Goal: Navigation & Orientation: Find specific page/section

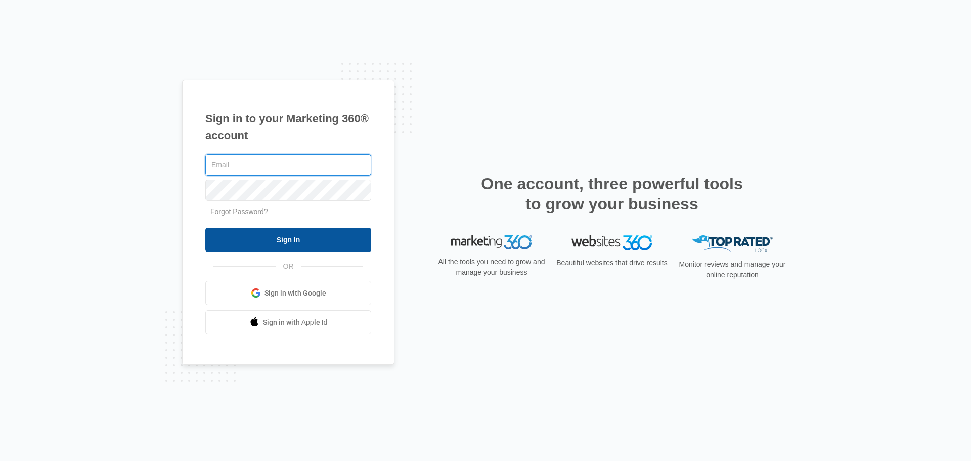
type input "[EMAIL_ADDRESS][DOMAIN_NAME]"
click at [282, 241] on input "Sign In" at bounding box center [288, 240] width 166 height 24
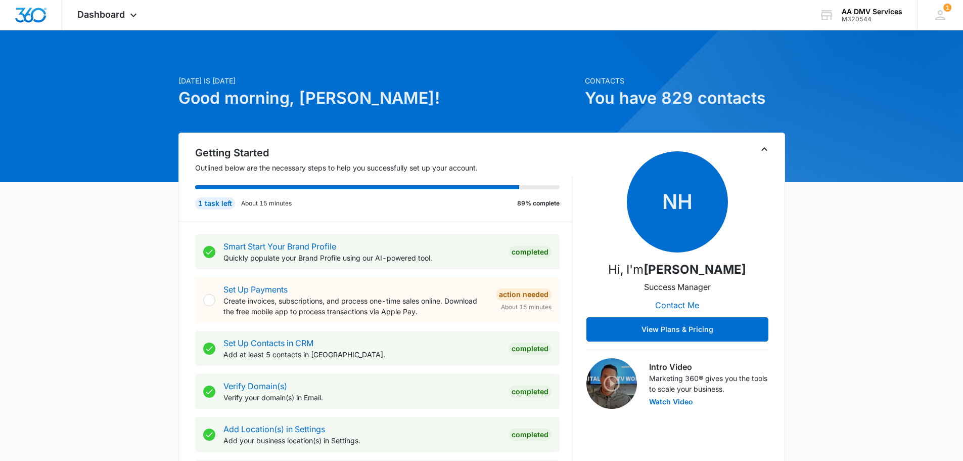
click at [764, 148] on icon "Toggle Collapse" at bounding box center [765, 149] width 6 height 4
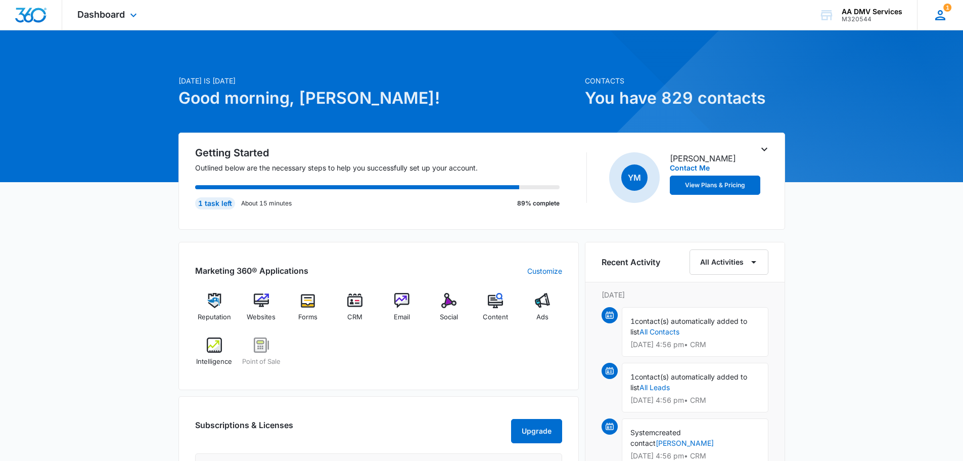
click at [946, 13] on icon at bounding box center [940, 15] width 15 height 15
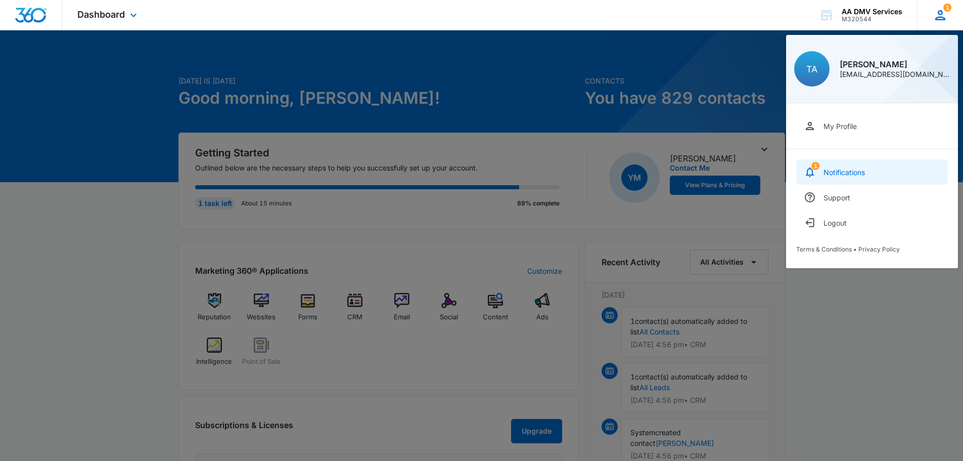
click at [836, 174] on div "Notifications" at bounding box center [844, 172] width 41 height 9
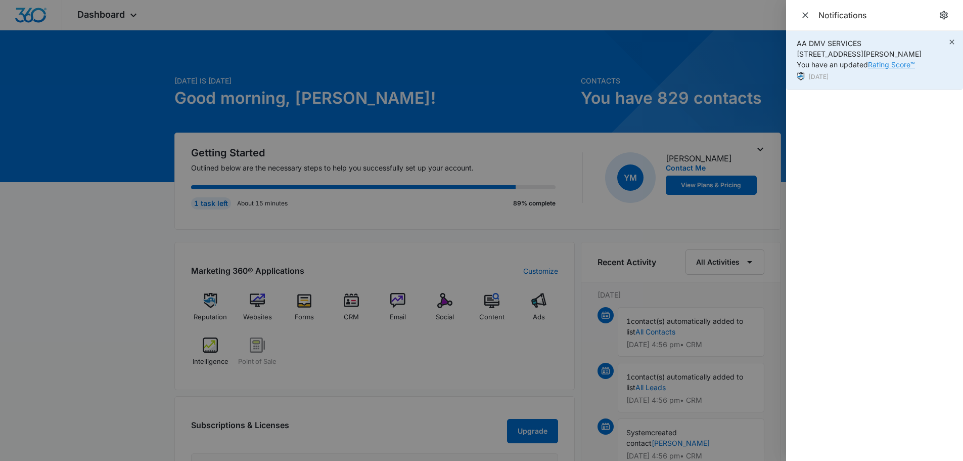
click at [885, 69] on link "Rating Score™" at bounding box center [891, 64] width 47 height 9
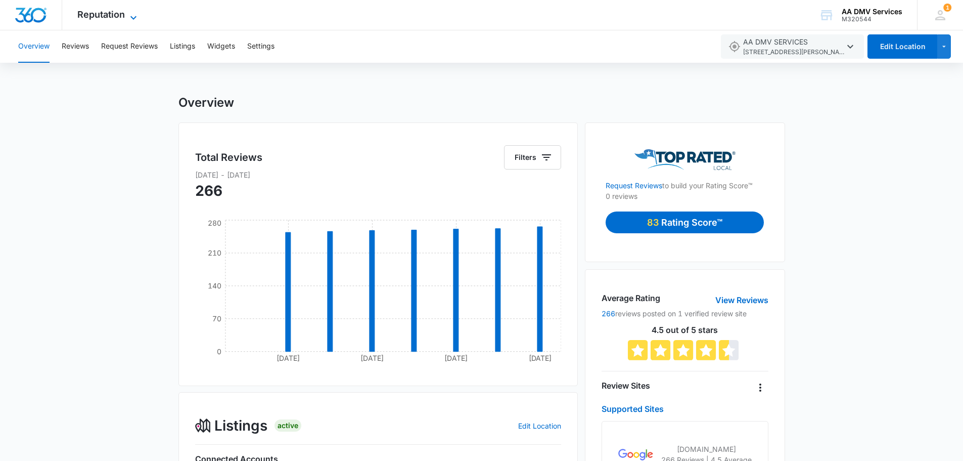
click at [92, 18] on span "Reputation" at bounding box center [101, 14] width 48 height 11
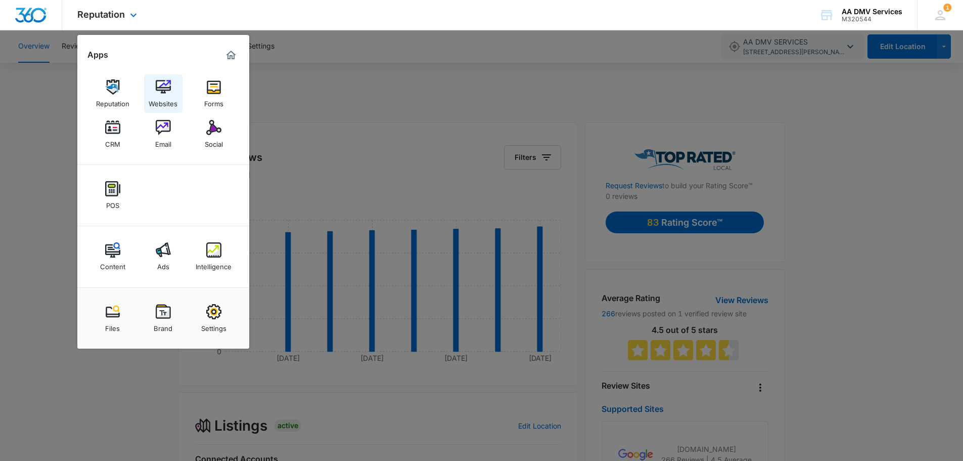
click at [165, 95] on div "Websites" at bounding box center [163, 101] width 29 height 13
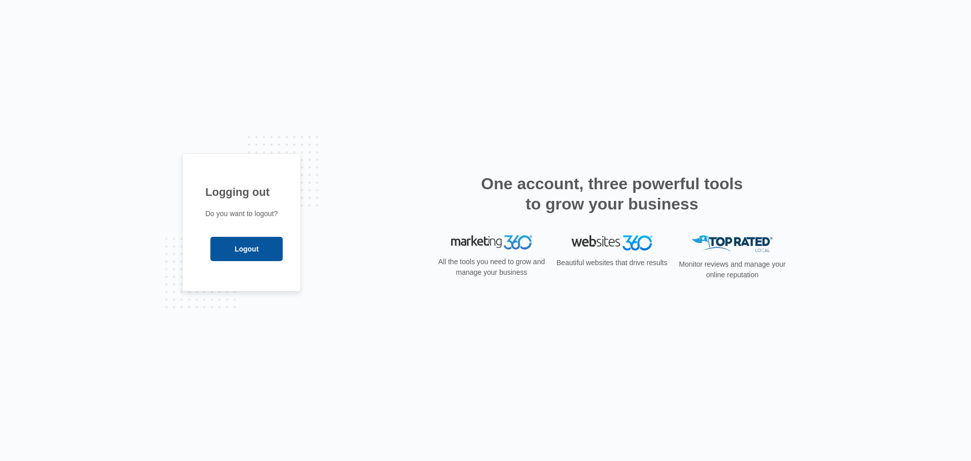
click at [241, 246] on input "Logout" at bounding box center [246, 249] width 72 height 24
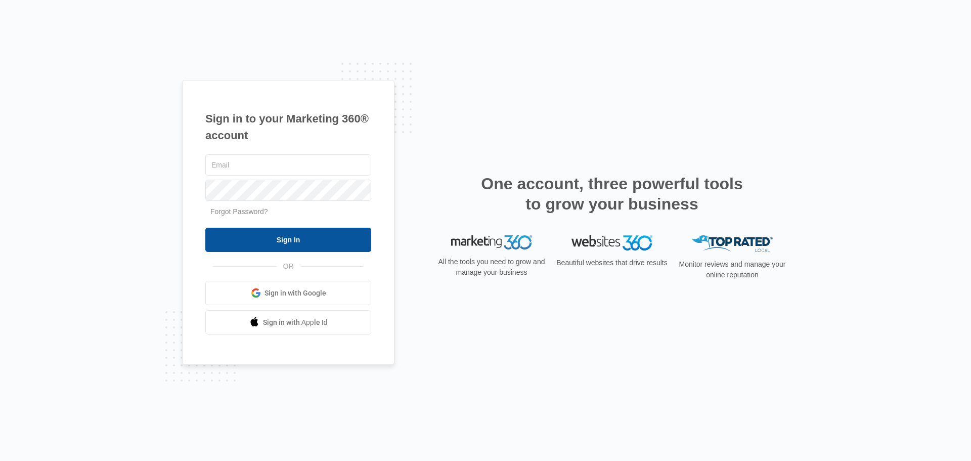
type input "[EMAIL_ADDRESS][DOMAIN_NAME]"
click at [277, 238] on input "Sign In" at bounding box center [288, 240] width 166 height 24
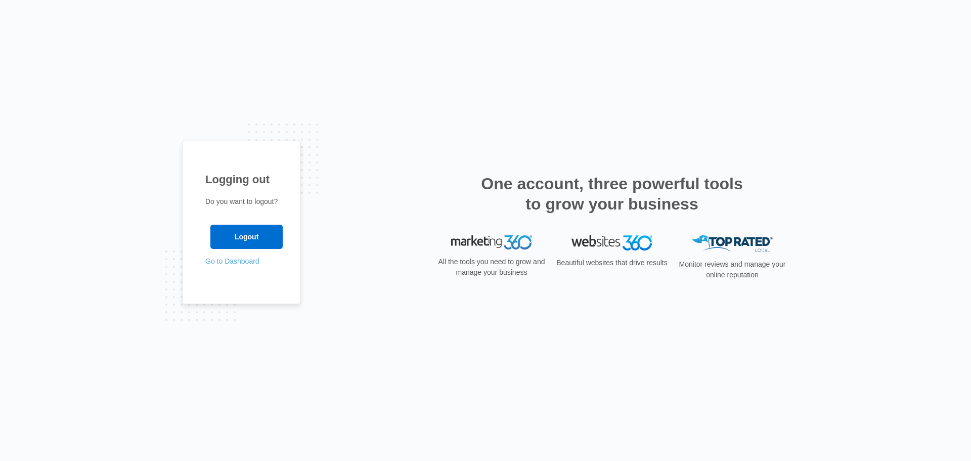
click at [222, 259] on link "Go to Dashboard" at bounding box center [232, 261] width 54 height 8
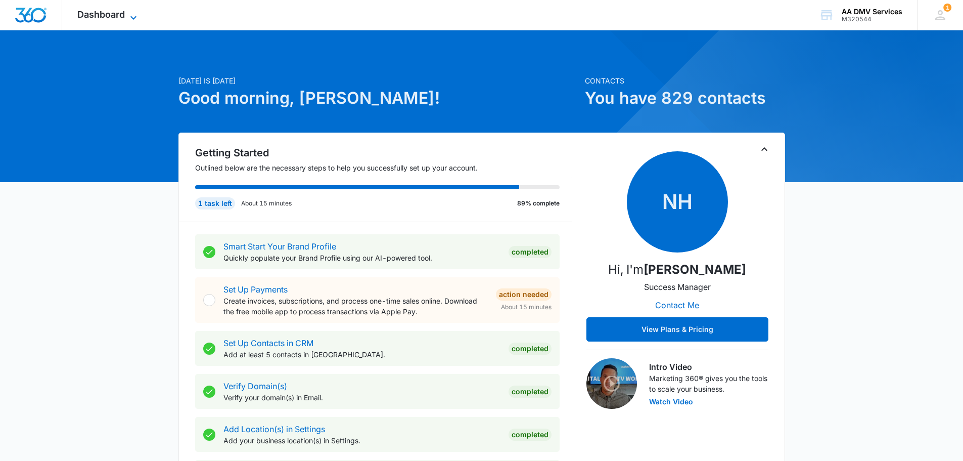
click at [132, 20] on icon at bounding box center [133, 18] width 12 height 12
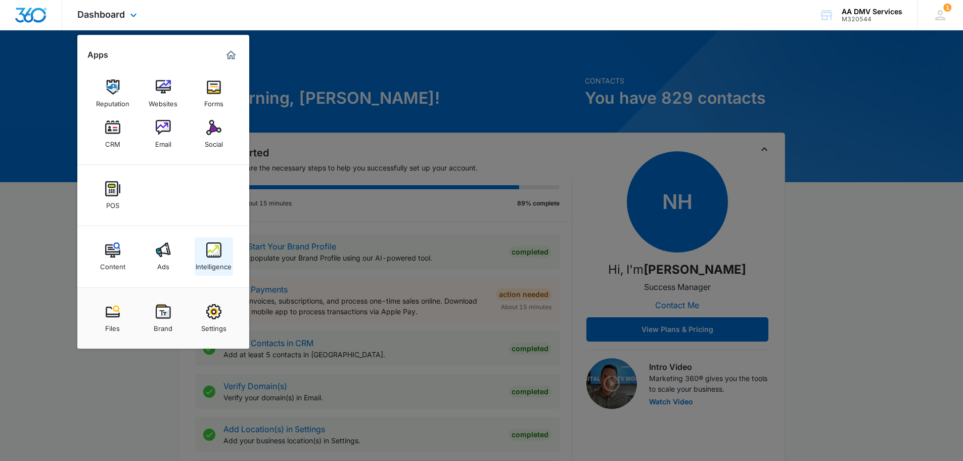
click at [217, 254] on img at bounding box center [213, 249] width 15 height 15
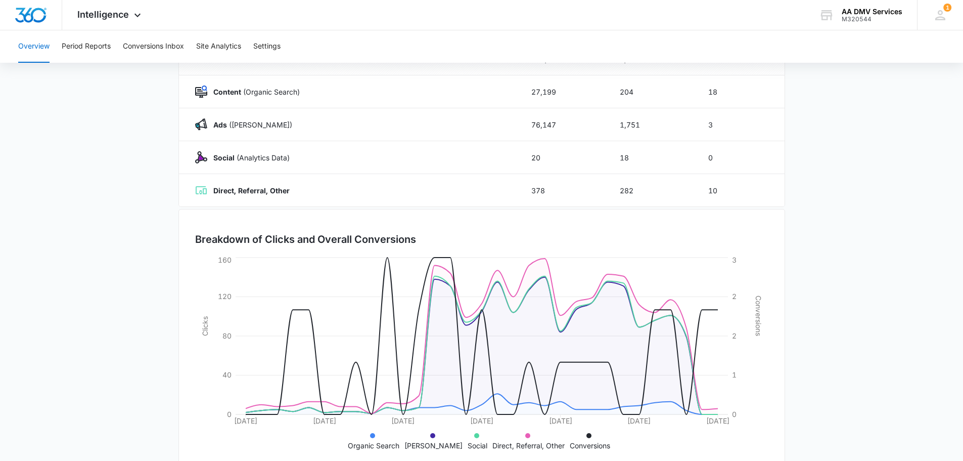
scroll to position [165, 0]
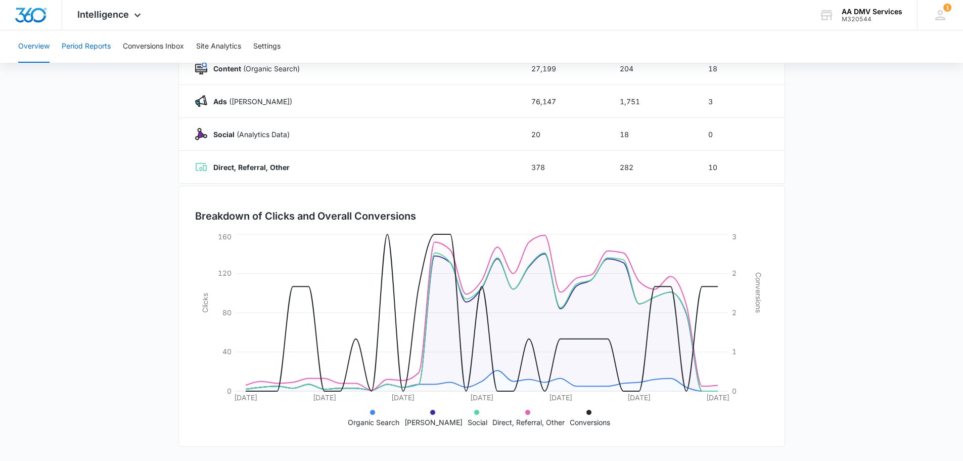
click at [85, 43] on button "Period Reports" at bounding box center [86, 46] width 49 height 32
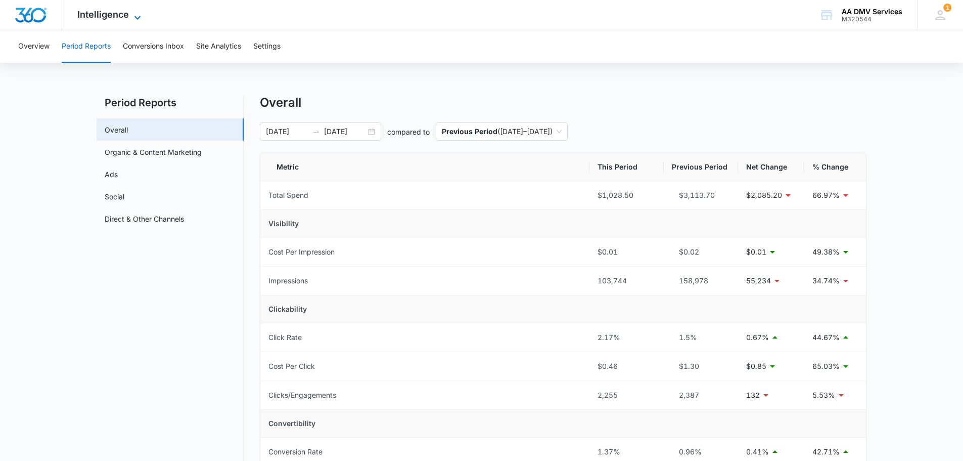
click at [135, 16] on icon at bounding box center [138, 18] width 6 height 4
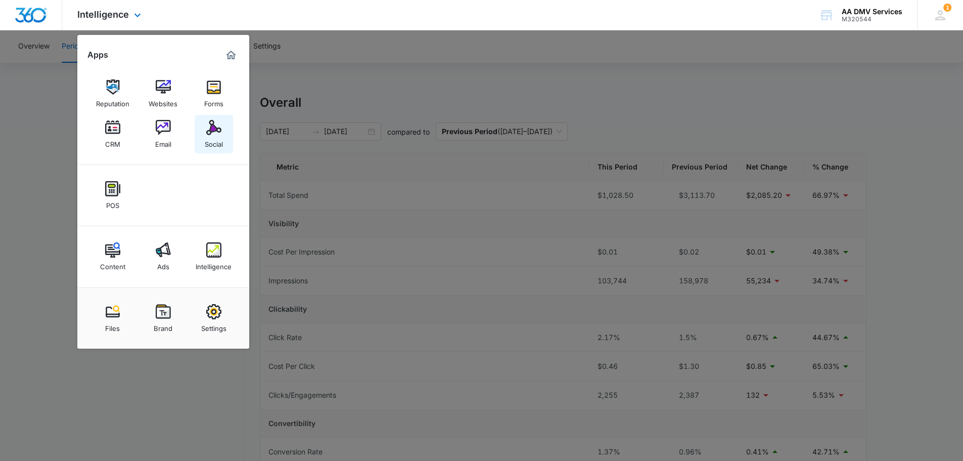
click at [215, 127] on img at bounding box center [213, 127] width 15 height 15
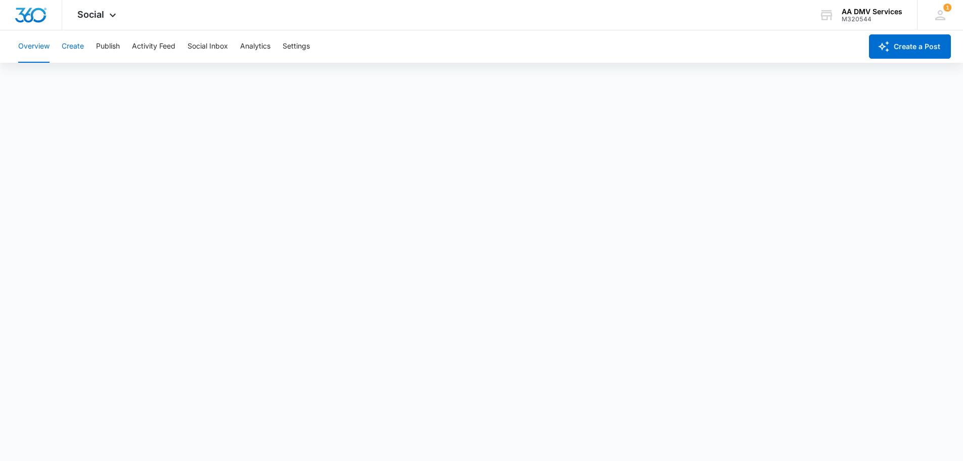
click at [75, 49] on button "Create" at bounding box center [73, 46] width 22 height 32
click at [105, 74] on button "Approvals" at bounding box center [99, 77] width 34 height 28
click at [157, 79] on button "Recommendations" at bounding box center [158, 77] width 61 height 28
